Goal: Find specific page/section: Find specific page/section

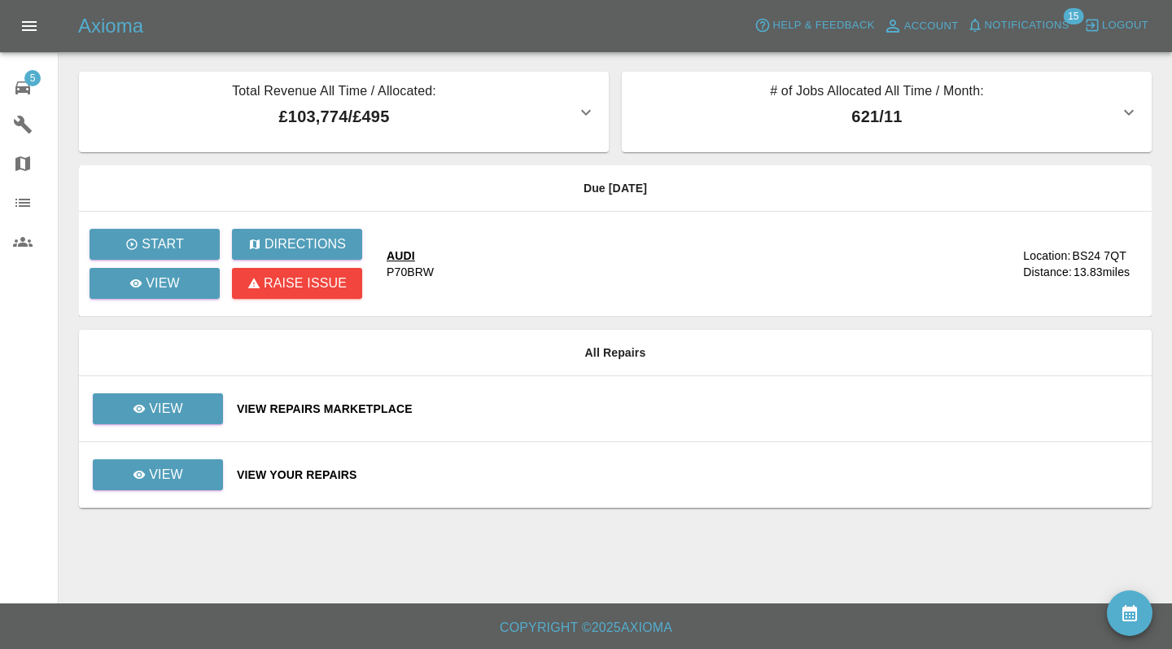
click at [592, 408] on div "View Repairs Marketplace" at bounding box center [688, 408] width 902 height 16
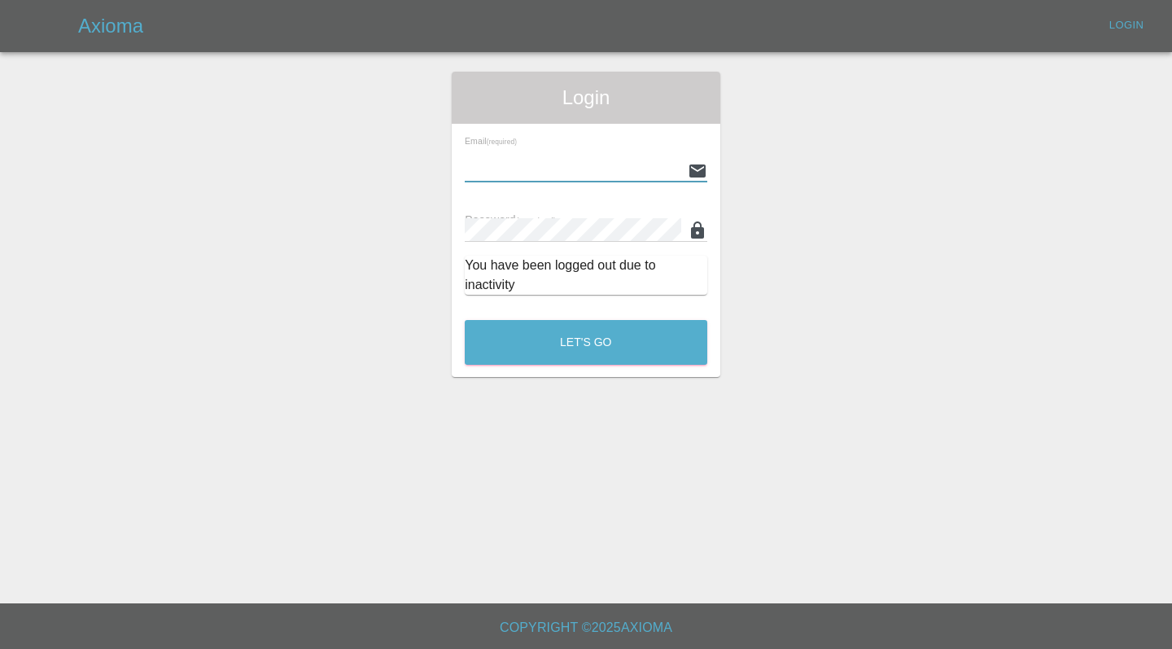
type input "[EMAIL_ADDRESS][DOMAIN_NAME]"
click at [586, 342] on button "Let's Go" at bounding box center [586, 342] width 243 height 45
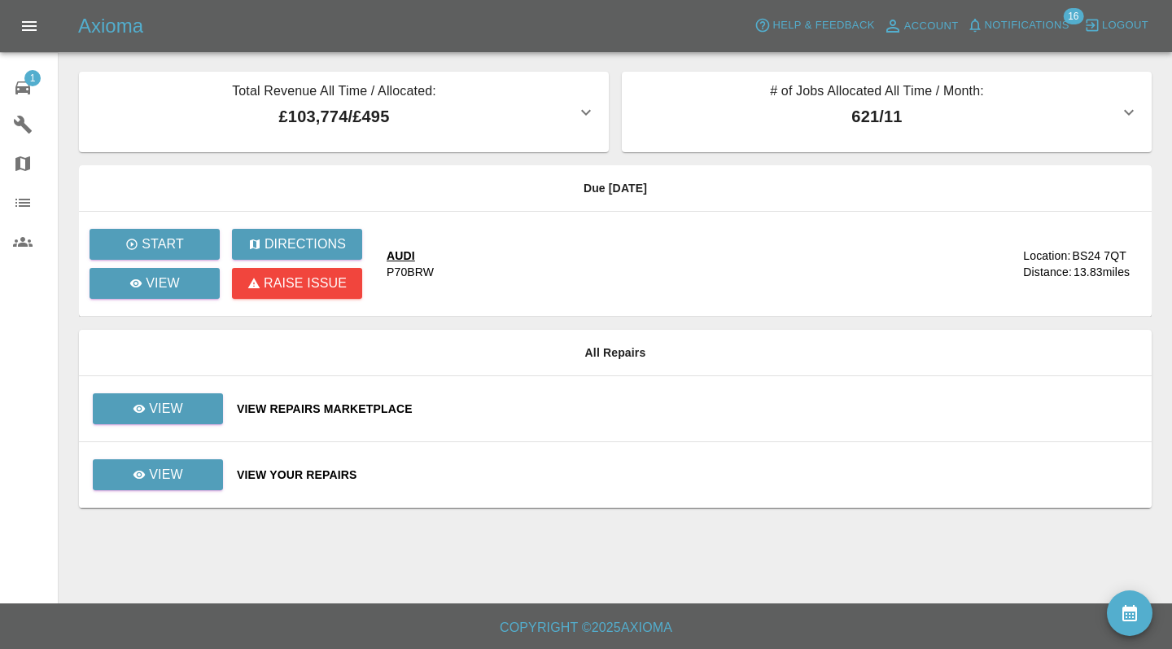
click at [406, 256] on div "AUDI" at bounding box center [410, 255] width 47 height 16
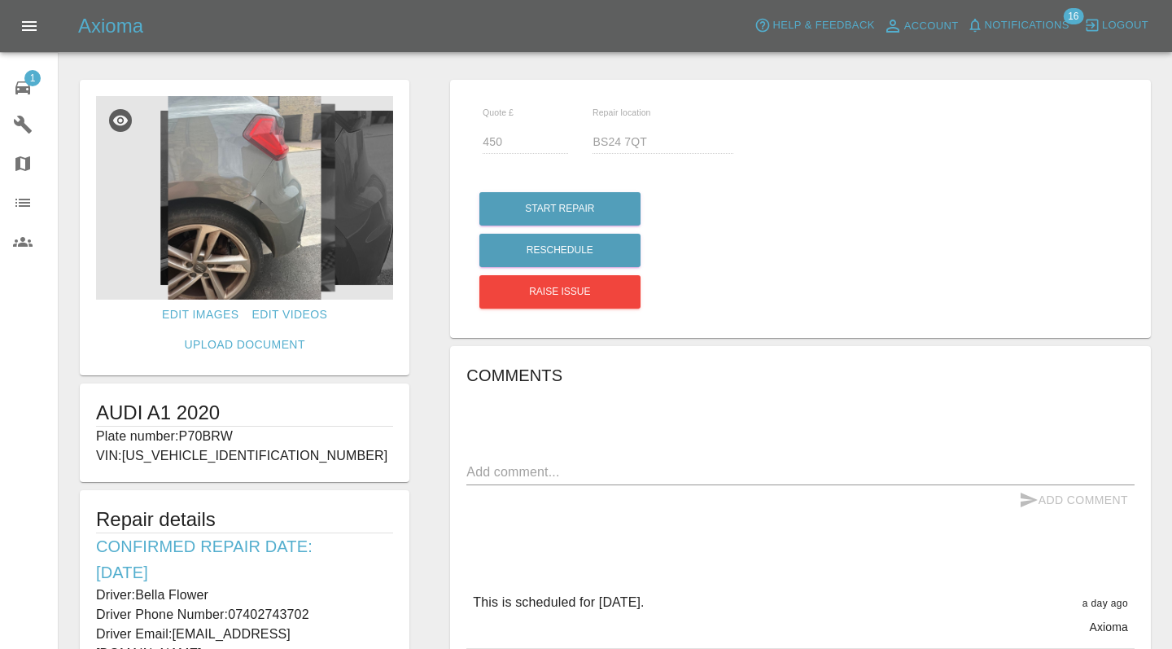
click at [282, 210] on img at bounding box center [244, 197] width 297 height 203
